Goal: Task Accomplishment & Management: Use online tool/utility

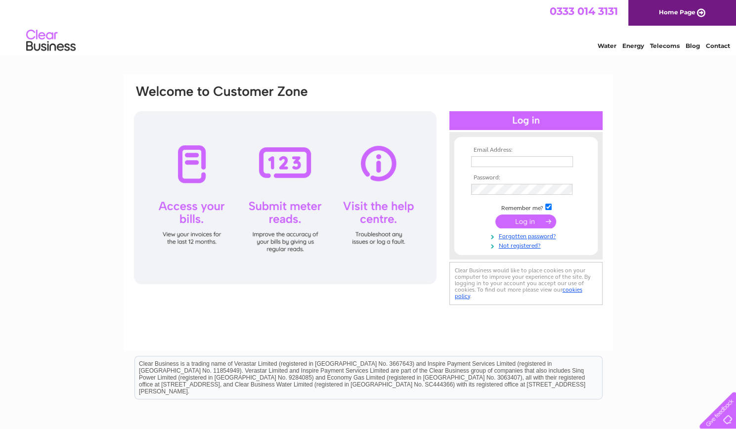
click at [505, 157] on input "text" at bounding box center [522, 161] width 102 height 11
click at [505, 158] on input "text" at bounding box center [522, 162] width 103 height 12
type input "dayana.uliu@gmail.com"
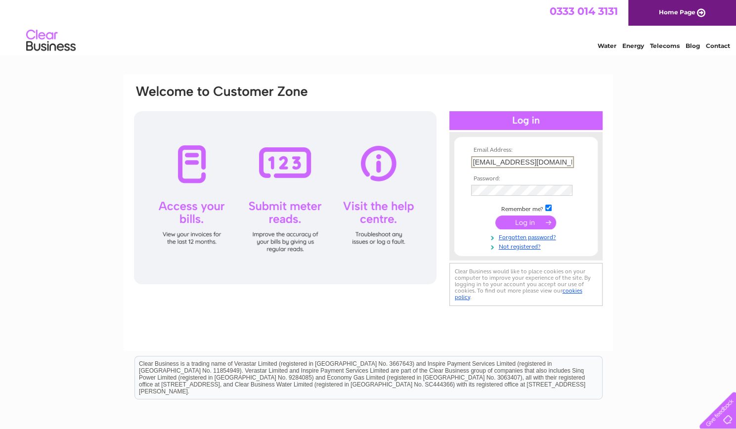
click at [492, 183] on td at bounding box center [526, 190] width 115 height 16
click at [524, 224] on input "submit" at bounding box center [525, 223] width 61 height 14
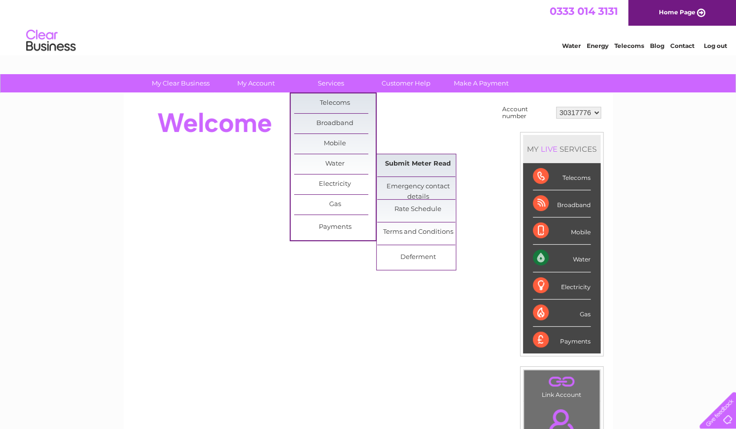
click at [403, 161] on link "Submit Meter Read" at bounding box center [418, 164] width 82 height 20
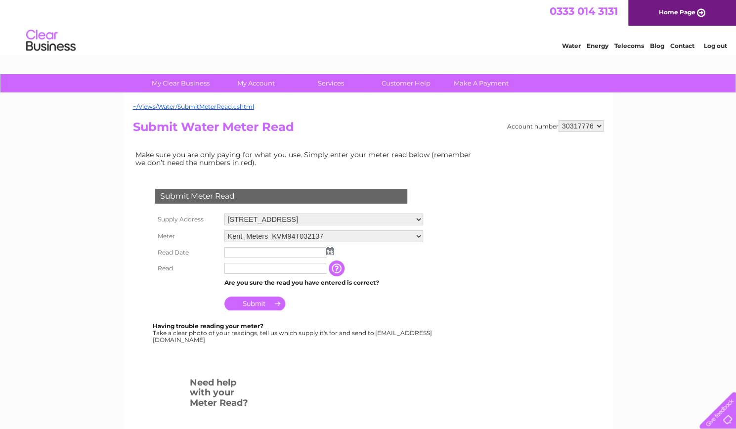
click at [347, 271] on input "button" at bounding box center [338, 269] width 18 height 16
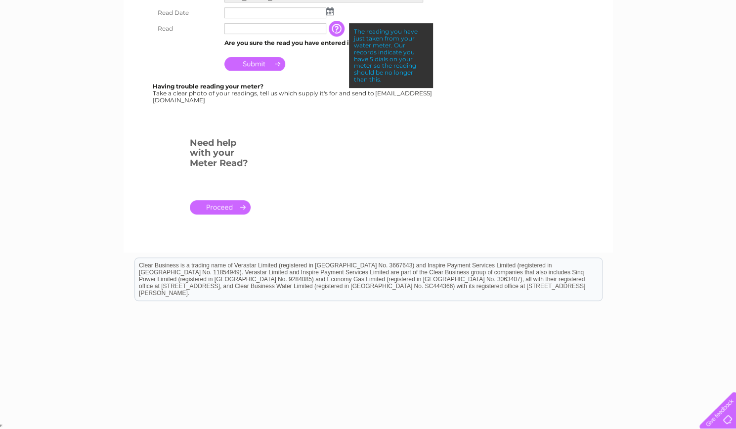
scroll to position [91, 0]
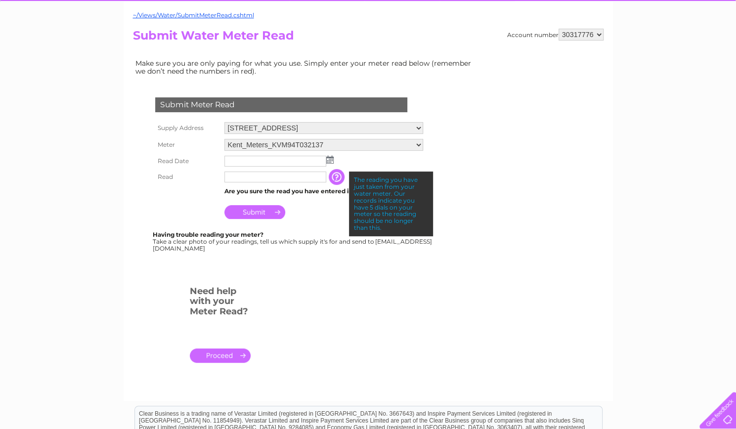
click at [275, 179] on input "text" at bounding box center [275, 177] width 102 height 11
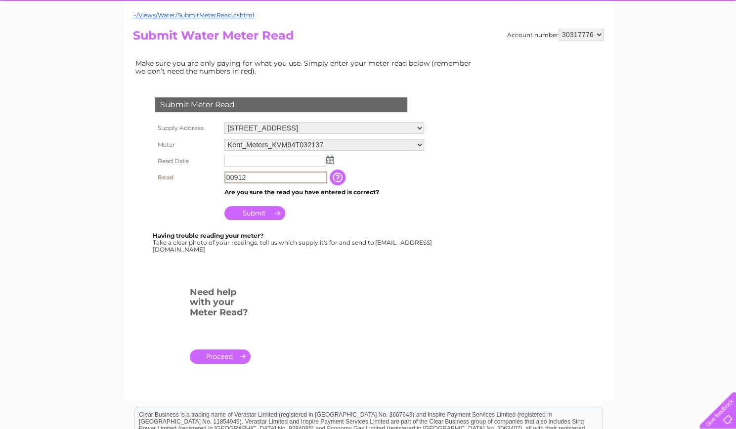
type input "00912"
click at [328, 159] on img at bounding box center [329, 160] width 7 height 8
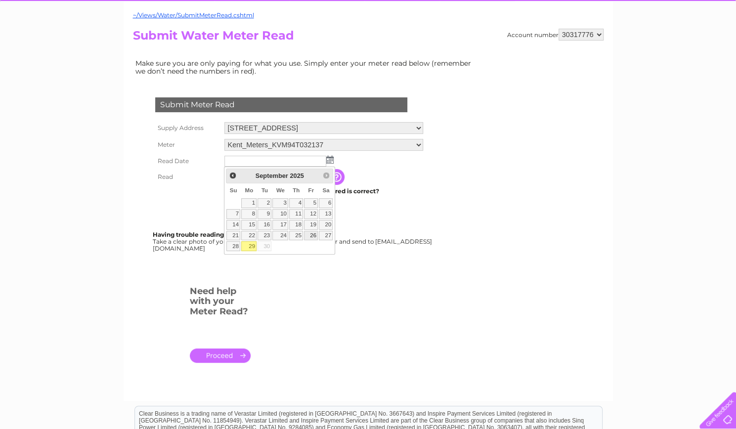
click at [316, 234] on link "26" at bounding box center [311, 236] width 14 height 10
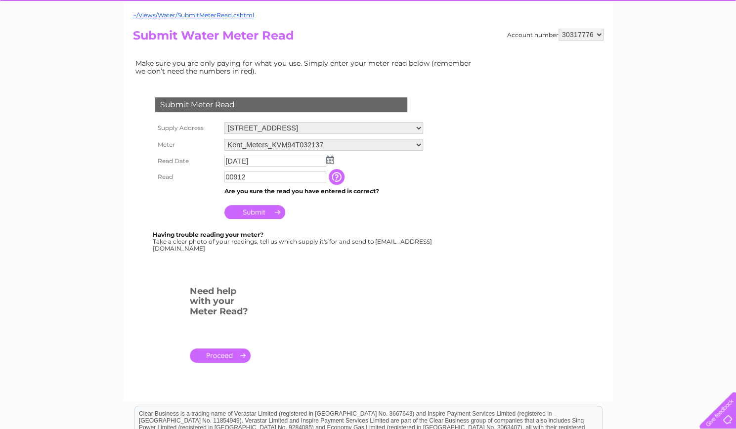
click at [333, 157] on img at bounding box center [329, 160] width 7 height 8
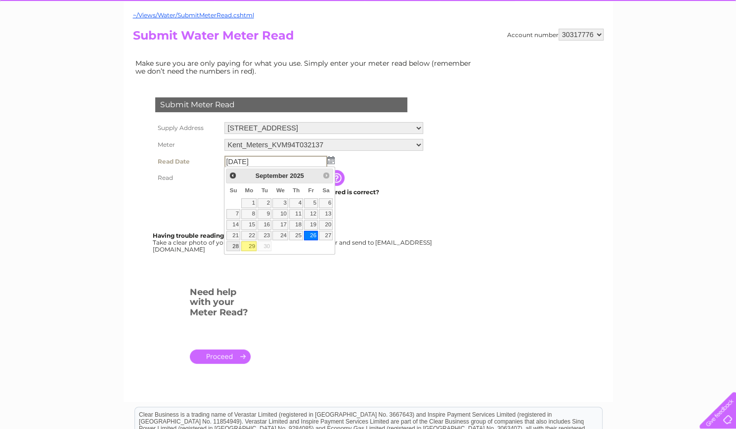
click at [234, 246] on link "28" at bounding box center [233, 246] width 14 height 10
type input "2025/09/28"
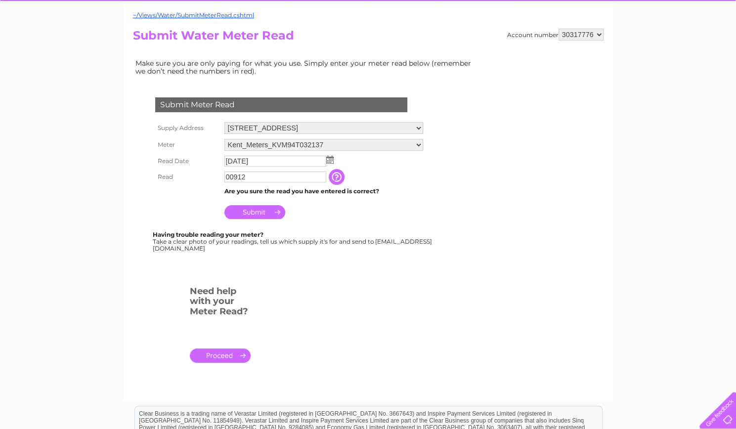
click at [249, 217] on input "Submit" at bounding box center [254, 212] width 61 height 14
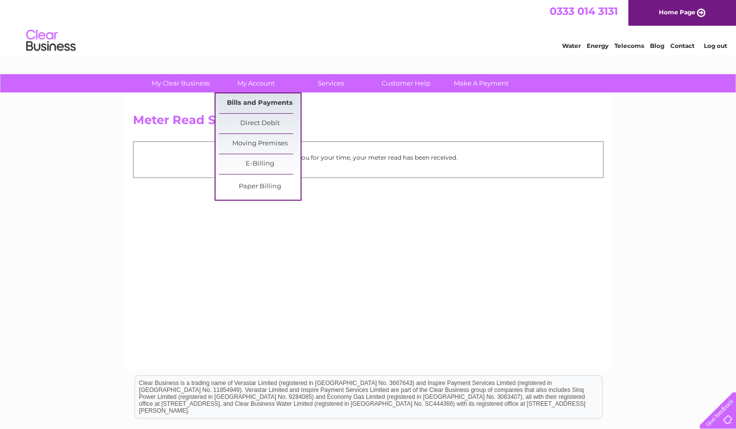
click at [255, 103] on link "Bills and Payments" at bounding box center [260, 103] width 82 height 20
